Goal: Task Accomplishment & Management: Manage account settings

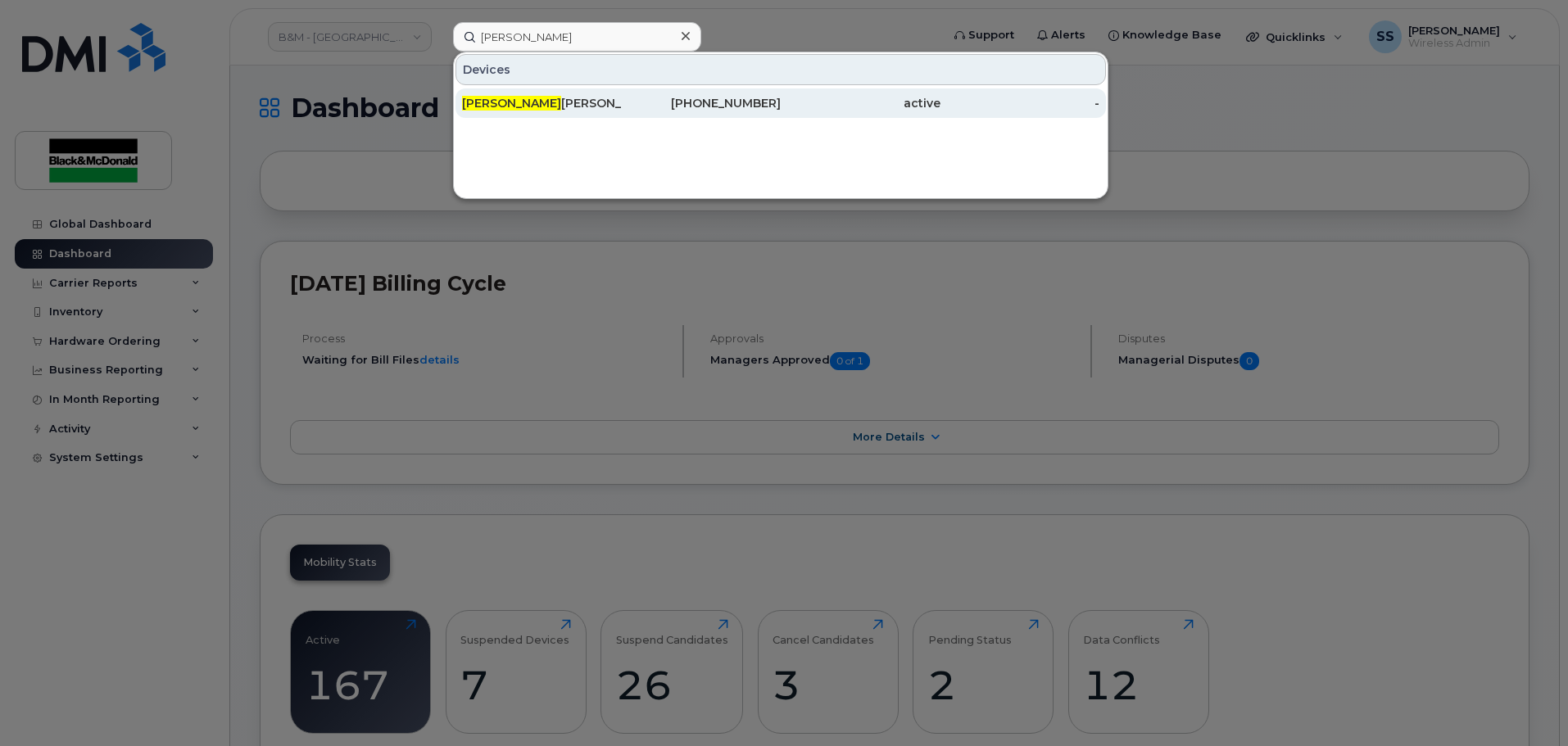
type input "Kalvin"
click at [571, 109] on div "Kalvin Reierson" at bounding box center [542, 103] width 160 height 16
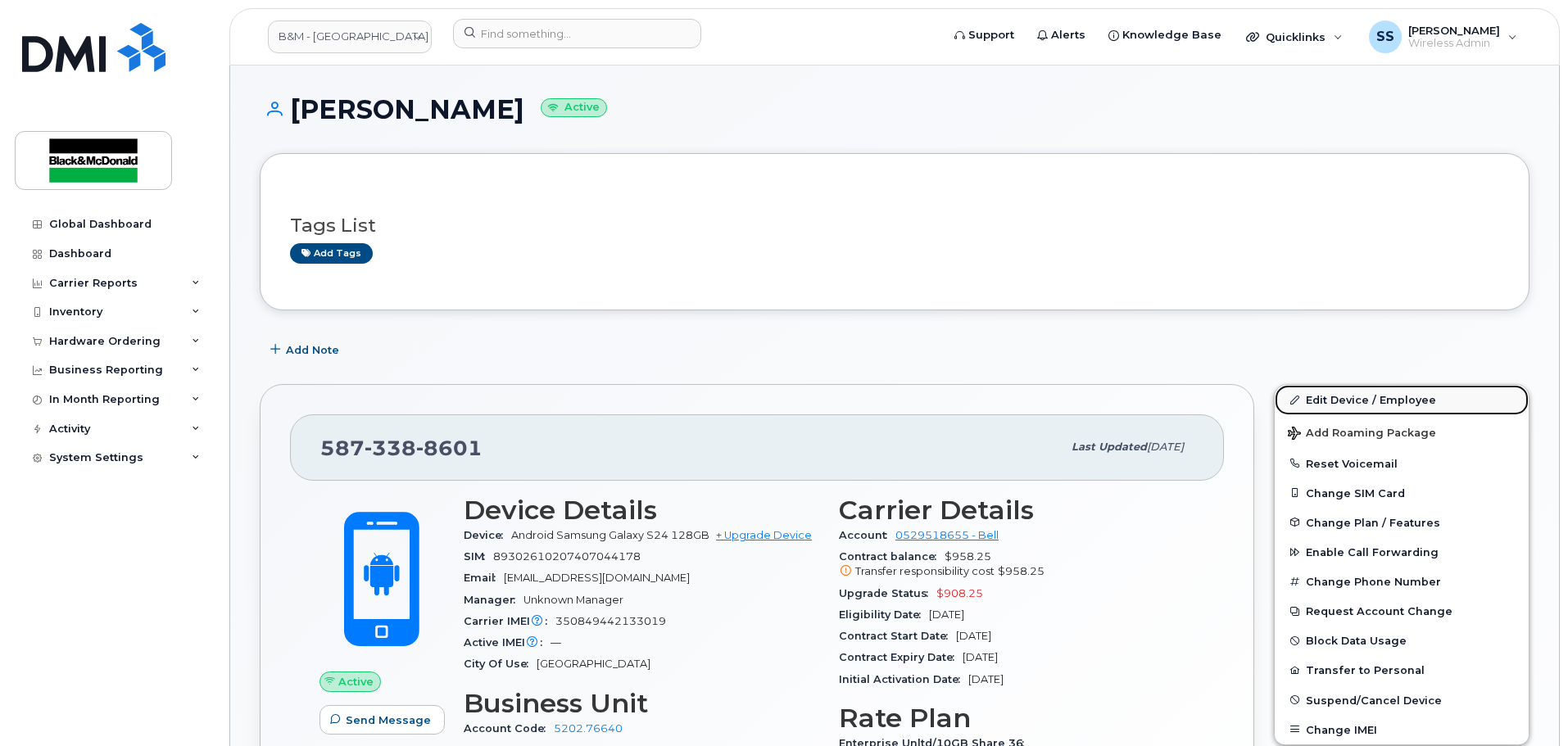
click at [1337, 397] on link "Edit Device / Employee" at bounding box center [1401, 400] width 254 height 29
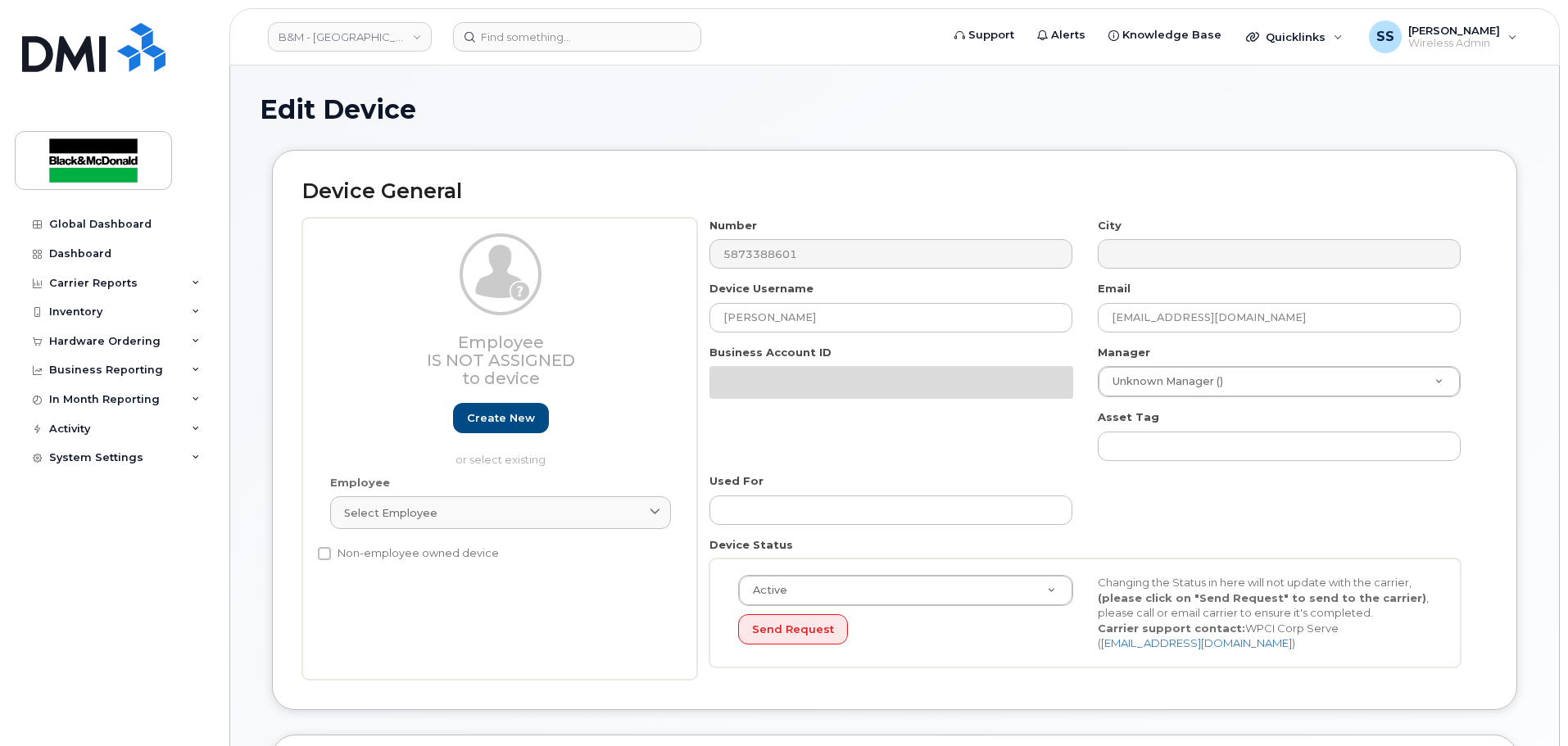
select select "91399"
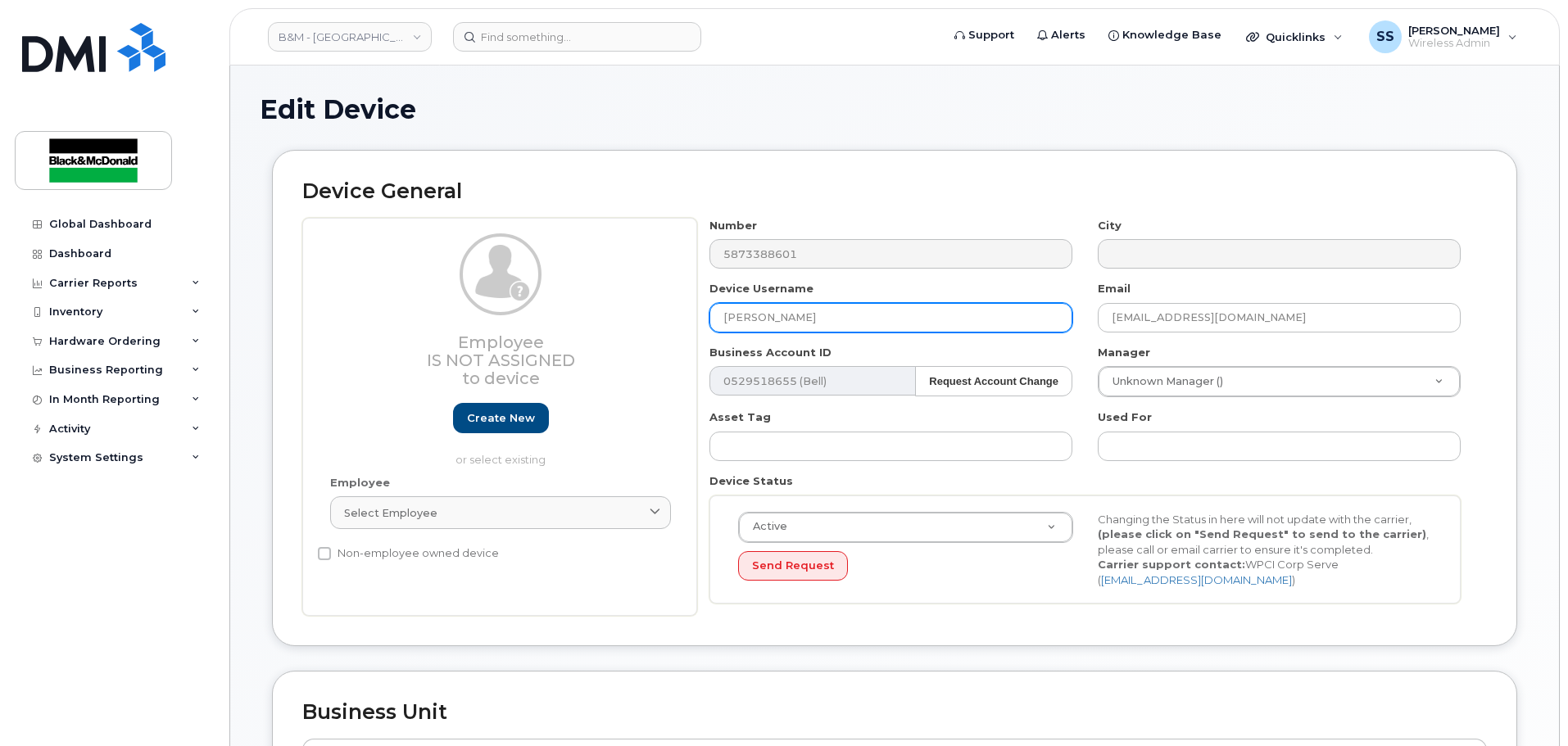
click at [824, 331] on input "[PERSON_NAME]" at bounding box center [891, 318] width 363 height 29
drag, startPoint x: 839, startPoint y: 316, endPoint x: 642, endPoint y: 316, distance: 197.0
click at [648, 316] on div "Employee Is not assigned to device Create new or select existing Employee Selec…" at bounding box center [894, 417] width 1185 height 399
type input "[PERSON_NAME]"
click at [924, 117] on h1 "Edit Device" at bounding box center [894, 109] width 1269 height 29
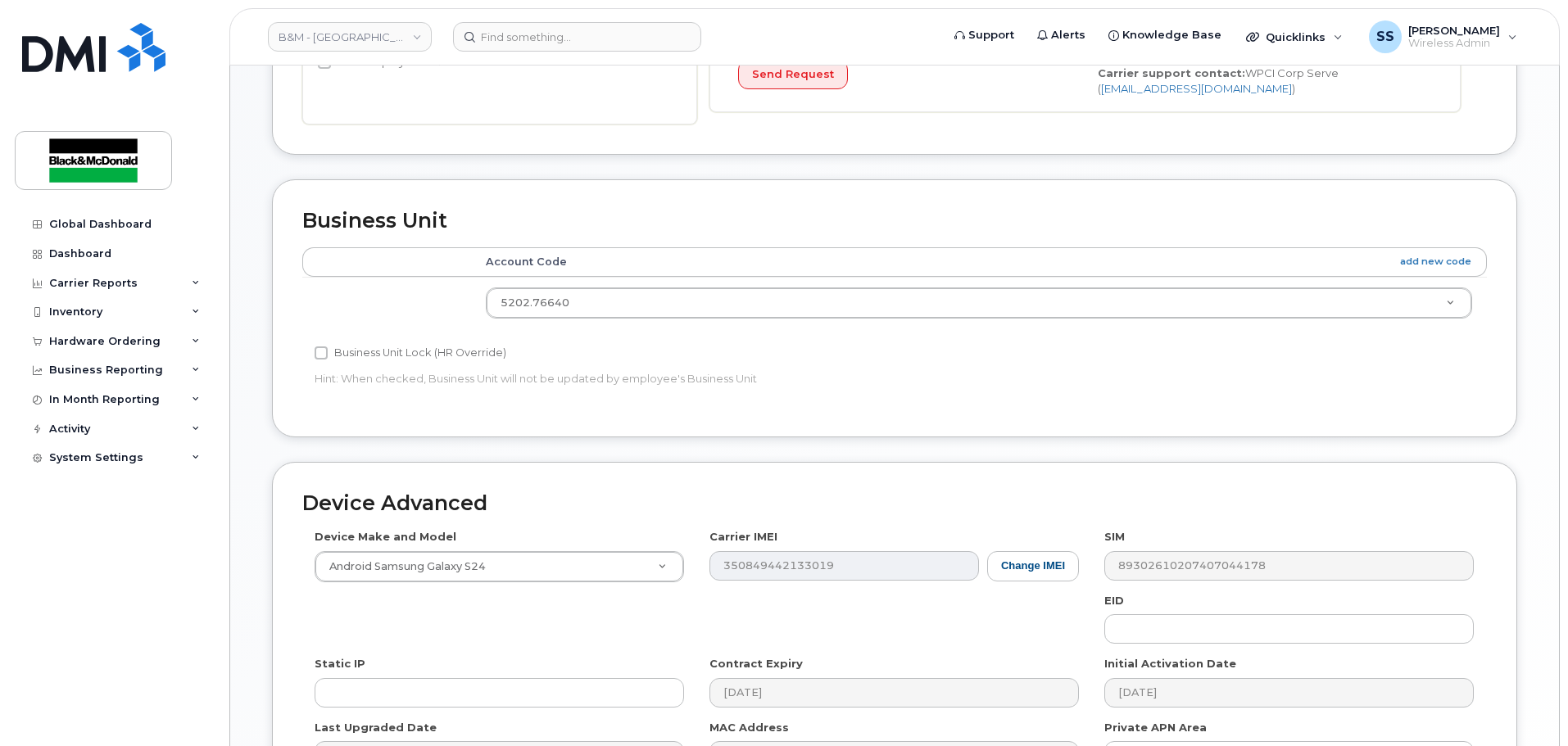
scroll to position [696, 0]
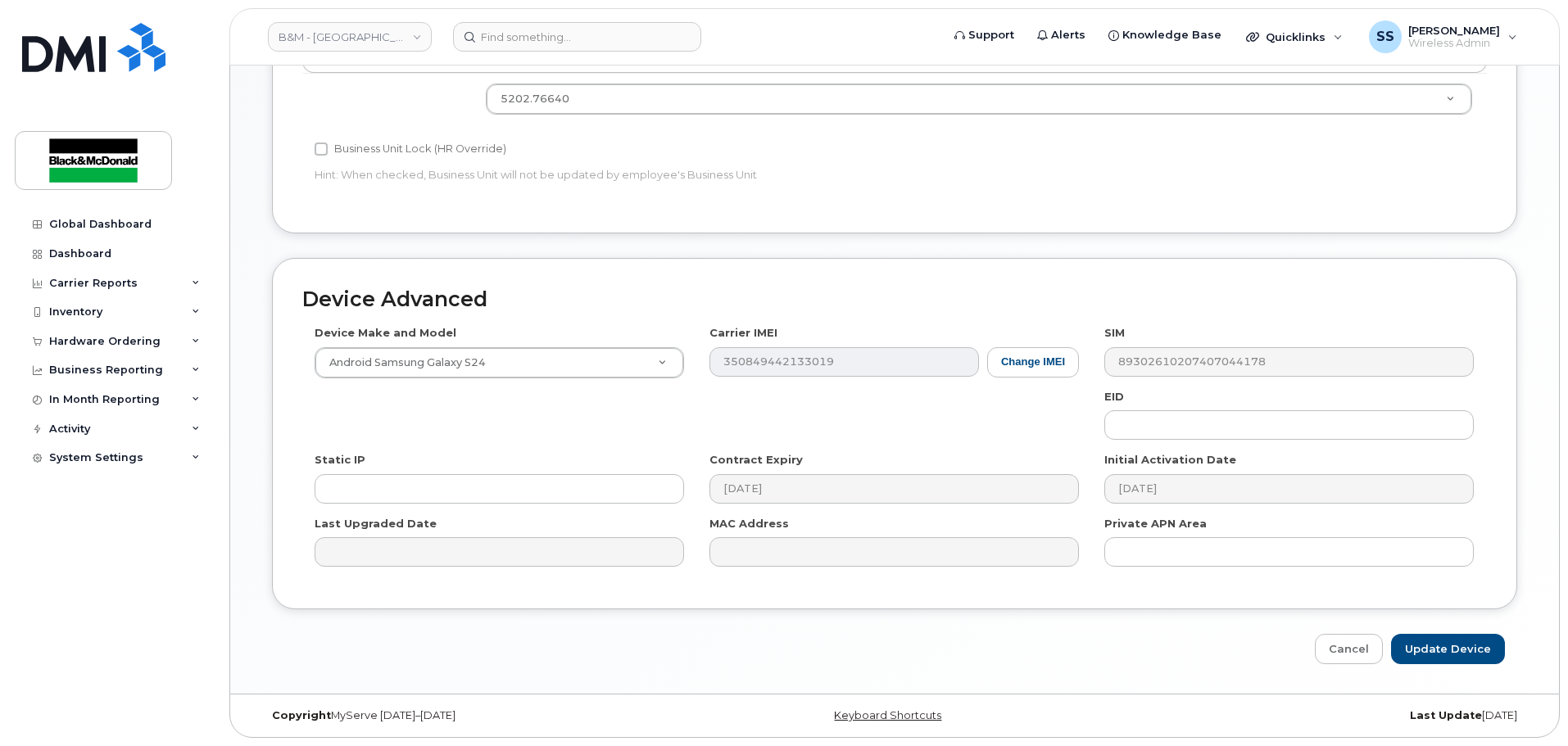
click at [1417, 634] on div "Device Advanced Device Make and Model Android Samsung Galaxy S24 Android TCL 50…" at bounding box center [894, 461] width 1269 height 407
click at [1434, 658] on input "Update Device" at bounding box center [1448, 649] width 114 height 30
type input "Saving..."
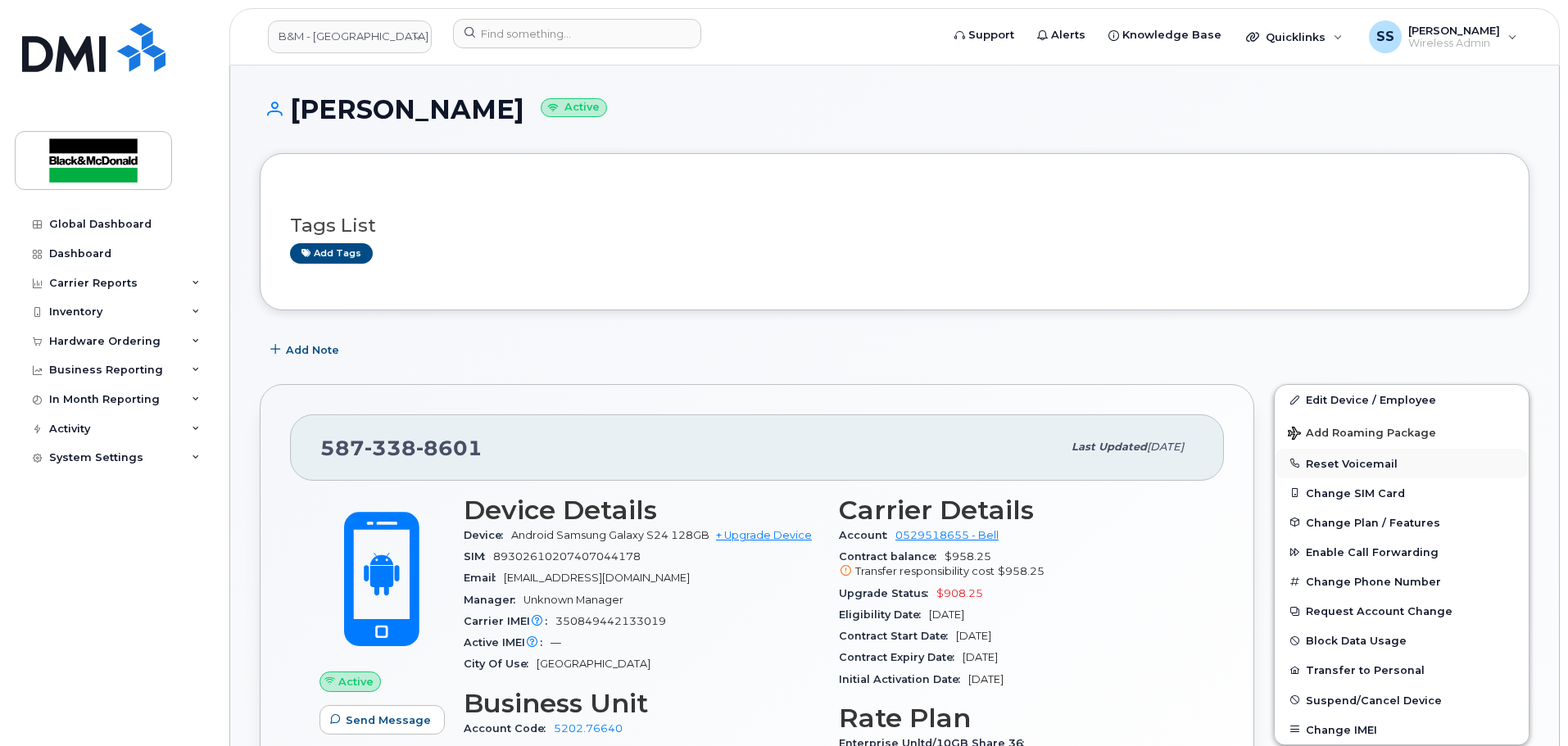
click at [1337, 471] on button "Reset Voicemail" at bounding box center [1401, 463] width 254 height 29
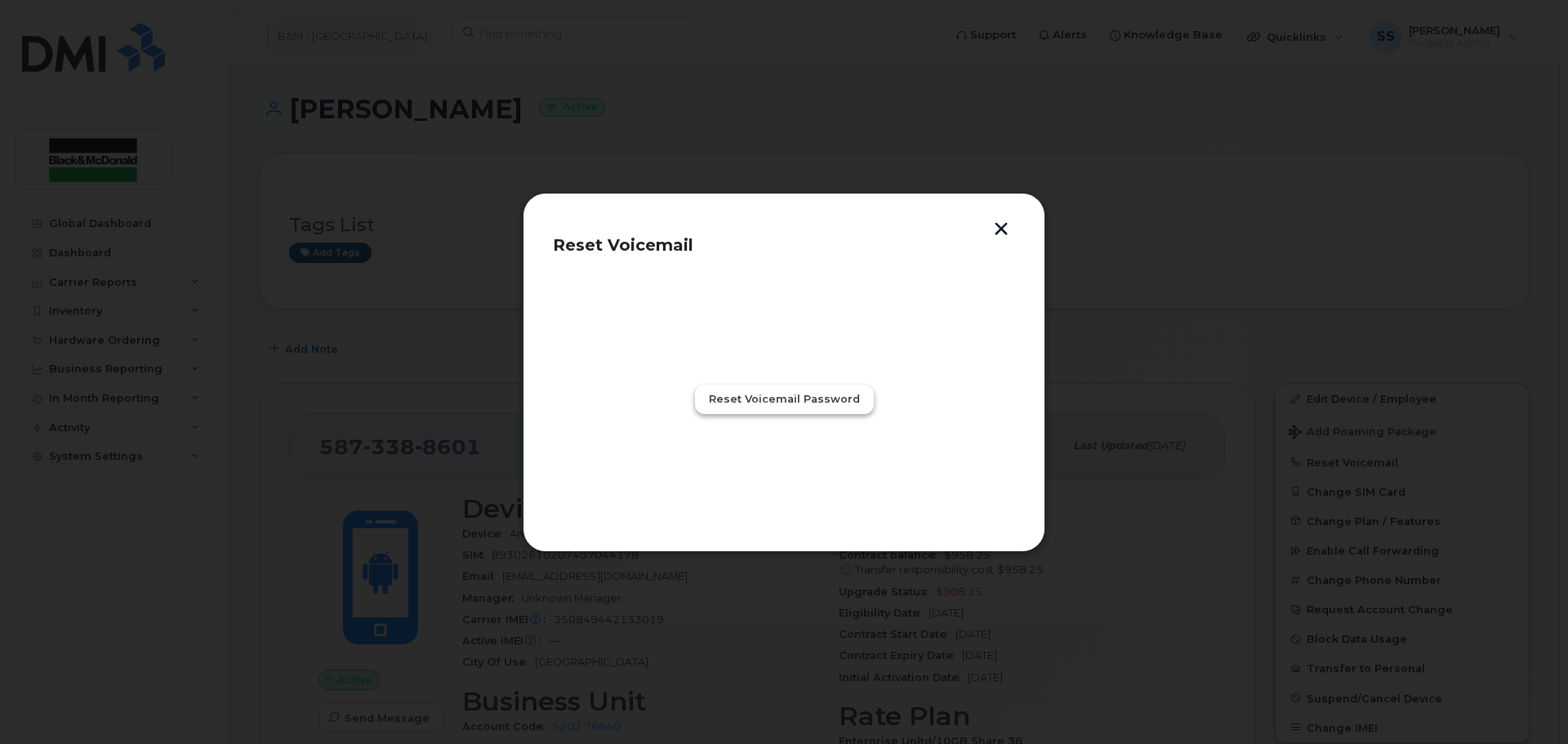
click at [759, 400] on span "Reset Voicemail Password" at bounding box center [784, 399] width 151 height 15
click at [766, 476] on button "Close" at bounding box center [784, 470] width 59 height 29
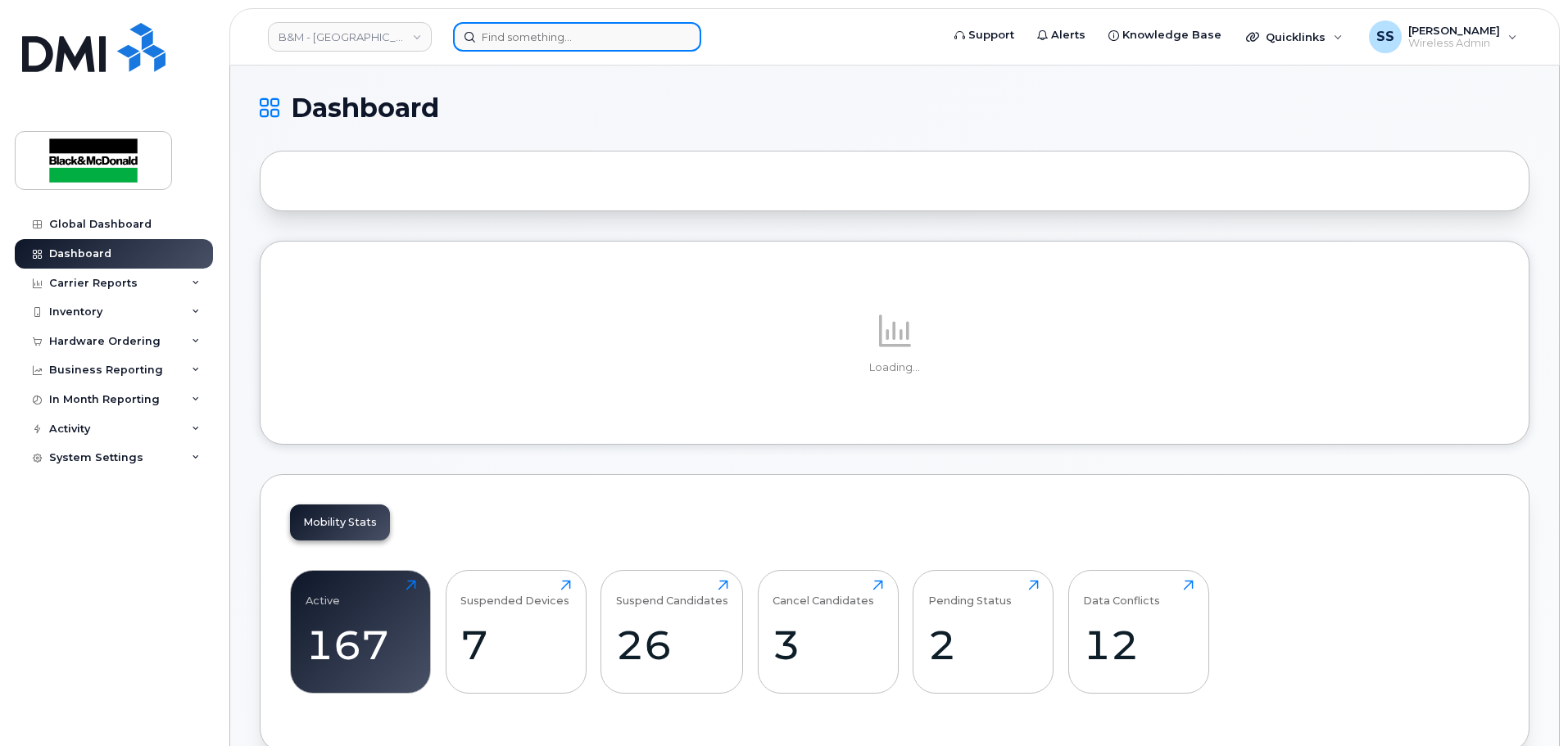
click at [549, 26] on input at bounding box center [577, 36] width 248 height 29
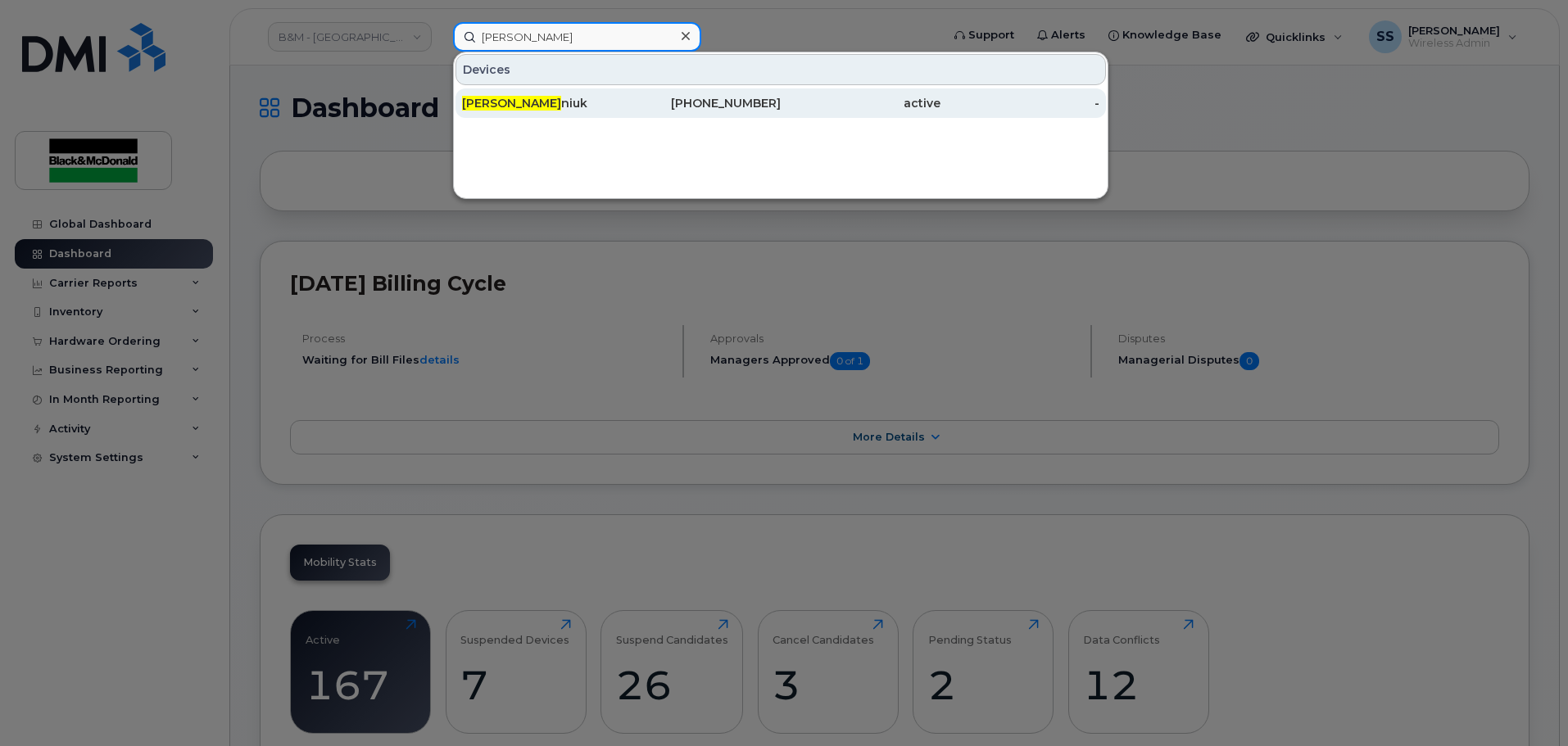
type input "Michael Gre"
click at [588, 111] on div "Michael Gre niuk" at bounding box center [542, 103] width 160 height 29
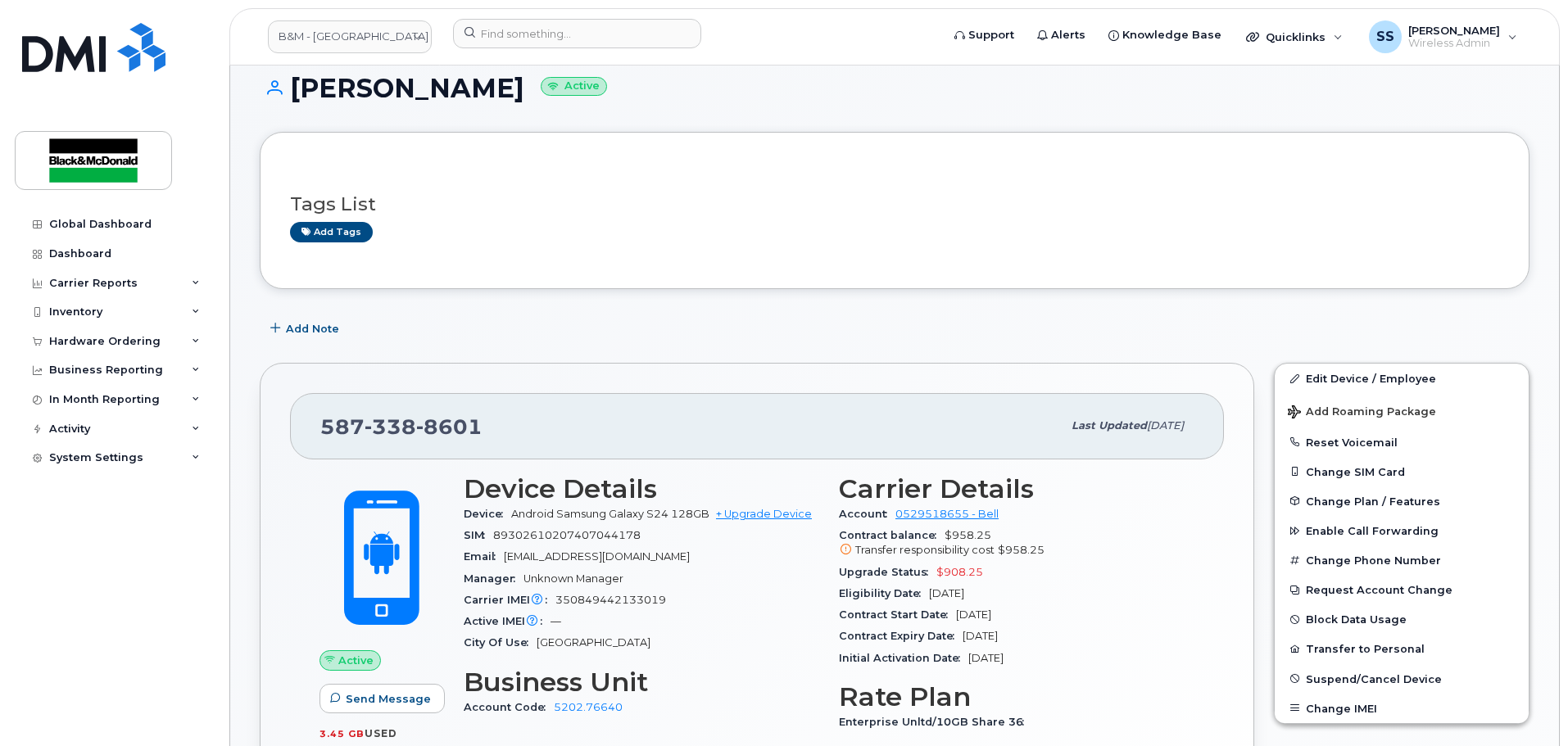
scroll to position [82, 0]
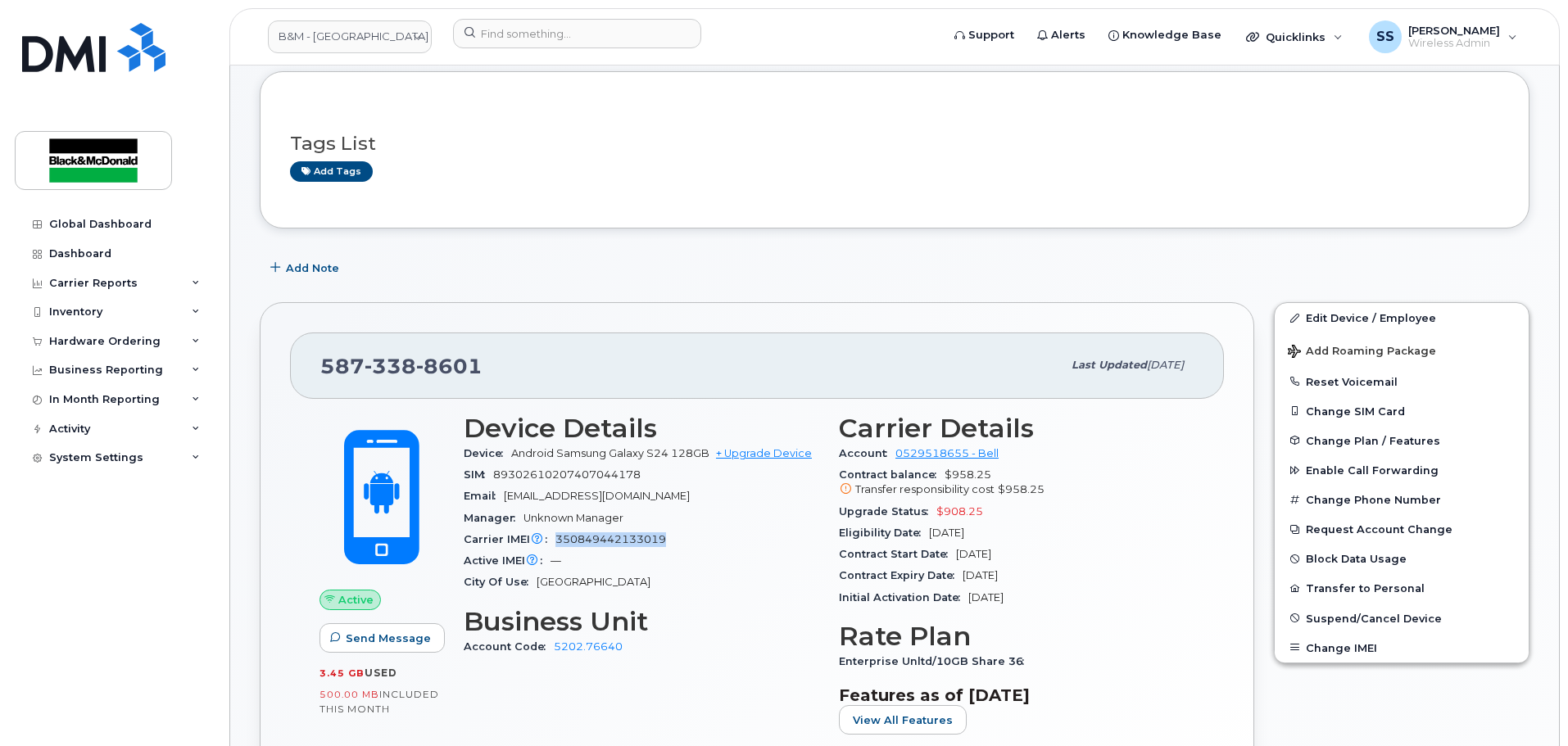
drag, startPoint x: 669, startPoint y: 538, endPoint x: 592, endPoint y: 538, distance: 77.0
click at [559, 237] on div "Carrier IMEI Carrier IMEI is reported during the last billing cycle or change o…" at bounding box center [641, 540] width 356 height 21
drag, startPoint x: 589, startPoint y: 539, endPoint x: 601, endPoint y: 537, distance: 12.2
click at [554, 237] on div "Carrier IMEI Carrier IMEI is reported during the last billing cycle or change o…" at bounding box center [641, 540] width 356 height 21
drag, startPoint x: 683, startPoint y: 541, endPoint x: 551, endPoint y: 540, distance: 132.0
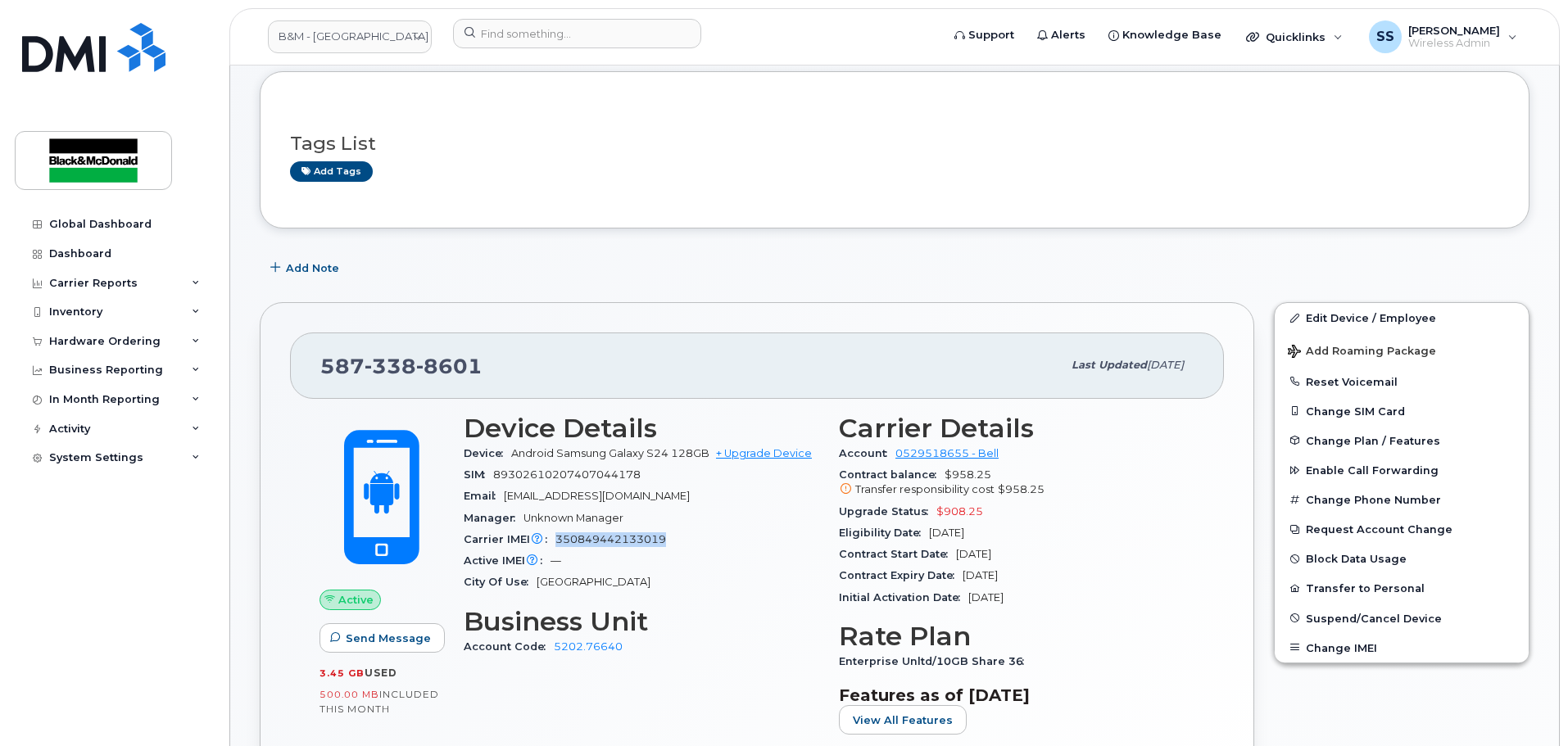
click at [551, 237] on div "Carrier IMEI Carrier IMEI is reported during the last billing cycle or change o…" at bounding box center [641, 540] width 356 height 21
copy span "350849442133019"
click at [616, 237] on div "Email kreierson@blackandmcdonald.com" at bounding box center [641, 497] width 356 height 21
drag, startPoint x: 710, startPoint y: 453, endPoint x: 536, endPoint y: 454, distance: 174.0
click at [510, 237] on div "Device Android Samsung Galaxy S24 128GB + Upgrade Device" at bounding box center [641, 454] width 356 height 21
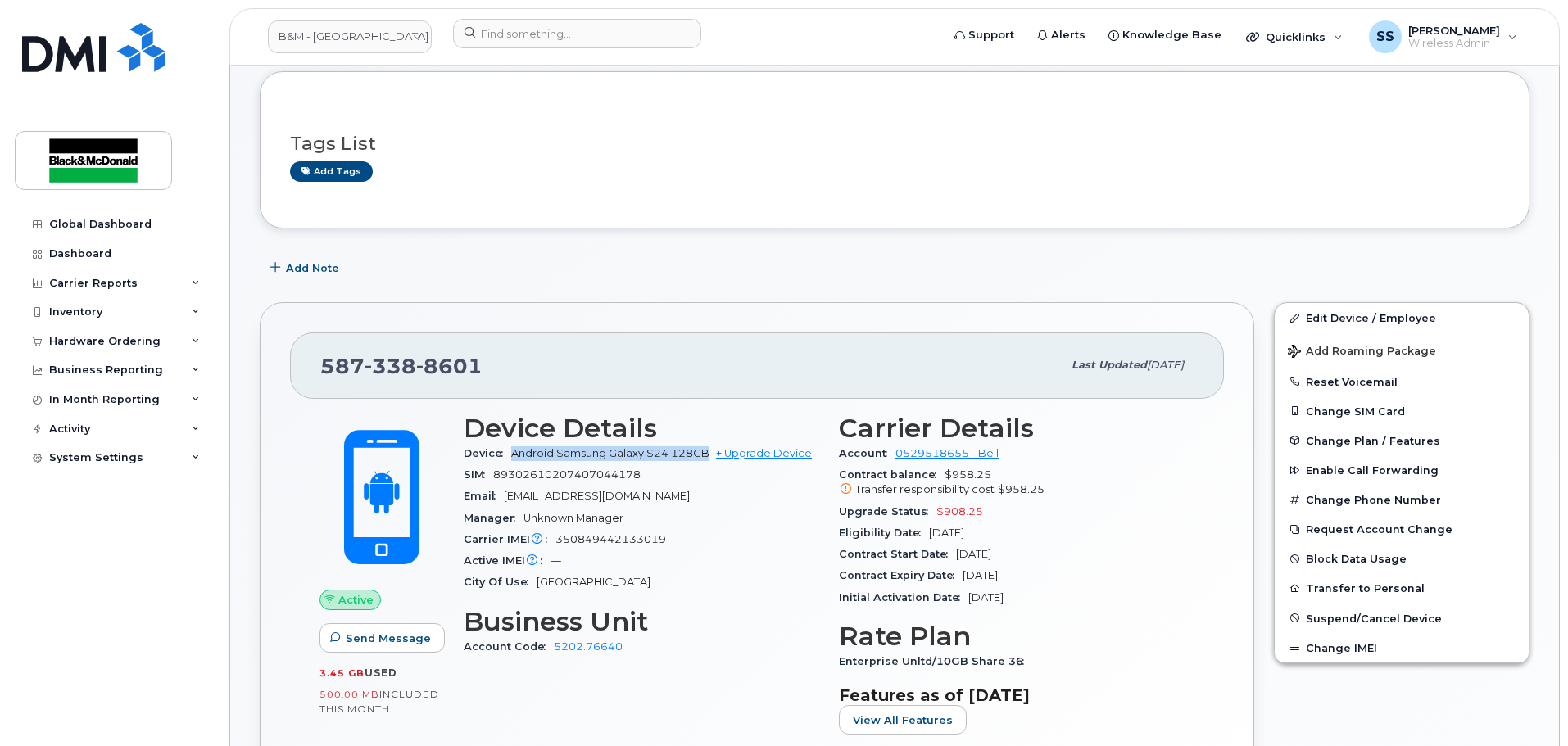
copy span "Android Samsung Galaxy S24 128GB"
